Goal: Task Accomplishment & Management: Use online tool/utility

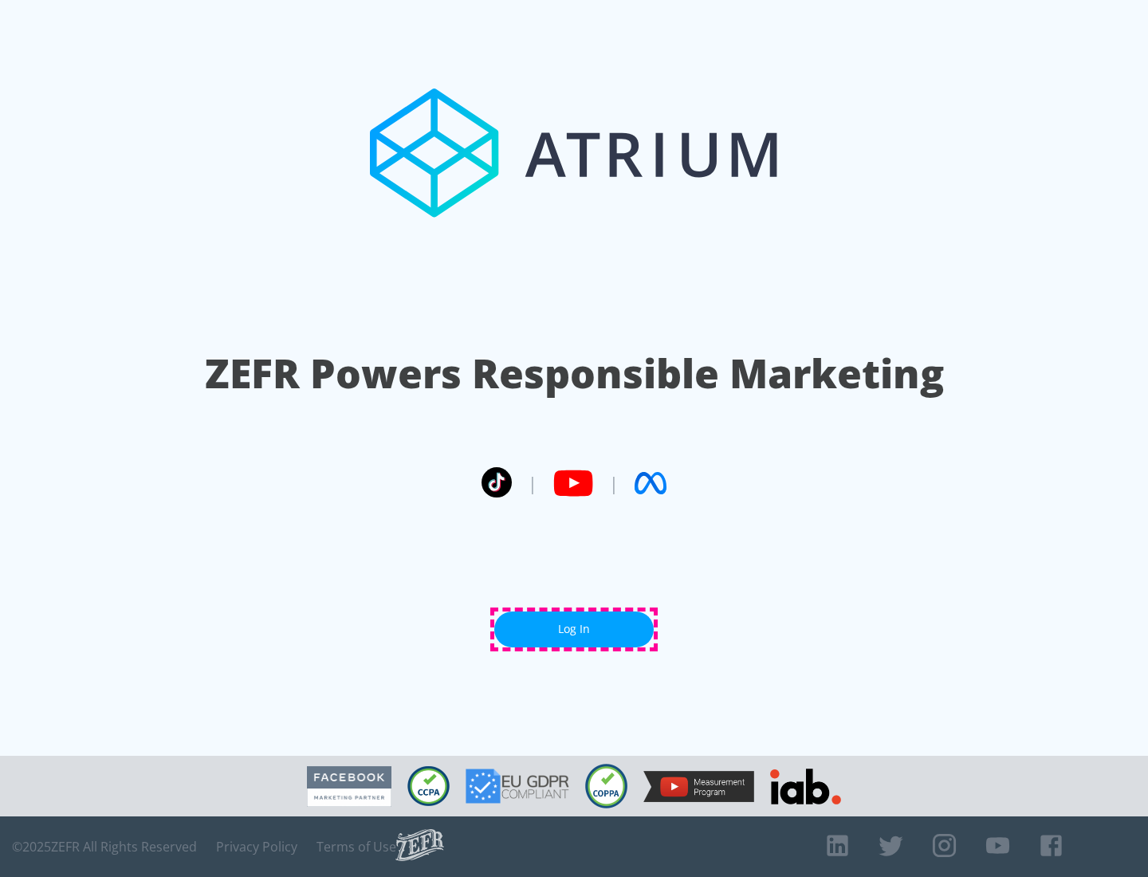
click at [574, 629] on link "Log In" at bounding box center [573, 629] width 159 height 36
